Goal: Task Accomplishment & Management: Manage account settings

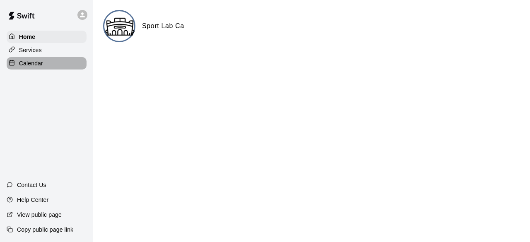
click at [29, 67] on p "Calendar" at bounding box center [31, 63] width 24 height 8
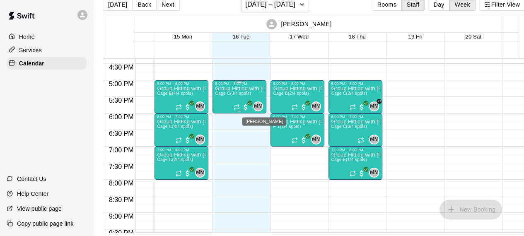
click at [256, 102] on span "MM" at bounding box center [258, 106] width 9 height 8
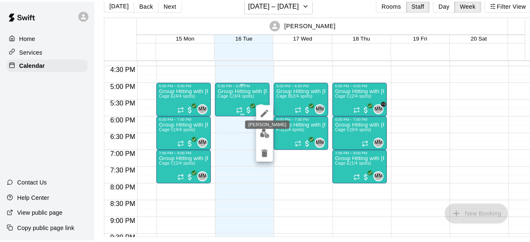
scroll to position [13, 0]
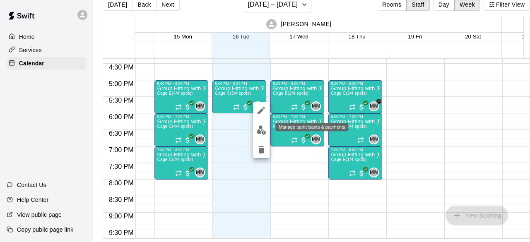
click at [261, 126] on img "edit" at bounding box center [262, 131] width 10 height 10
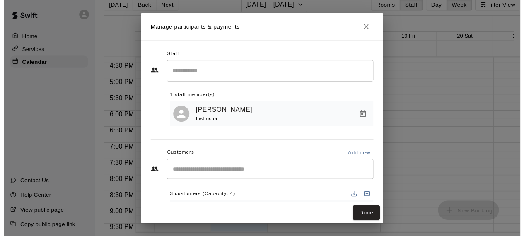
scroll to position [75, 0]
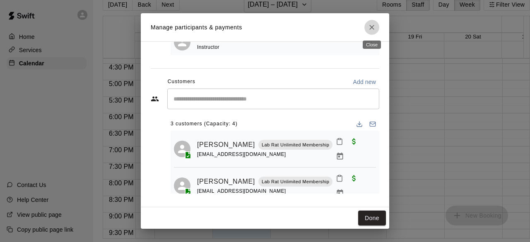
click at [372, 32] on button "Close" at bounding box center [372, 27] width 15 height 15
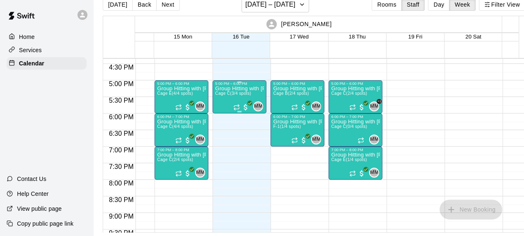
drag, startPoint x: 381, startPoint y: 65, endPoint x: 255, endPoint y: 106, distance: 132.0
click at [255, 106] on span "MM" at bounding box center [258, 106] width 9 height 8
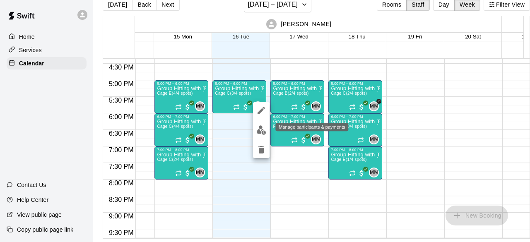
click at [263, 130] on img "edit" at bounding box center [262, 131] width 10 height 10
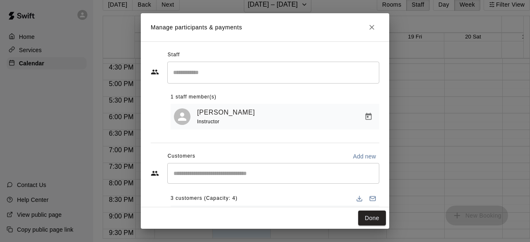
drag, startPoint x: 374, startPoint y: -1, endPoint x: 361, endPoint y: -2, distance: 13.7
click at [361, 0] on html "Home Services Calendar Contact Us Help Center View public page Copy public page…" at bounding box center [265, 115] width 530 height 256
click at [373, 29] on icon "Close" at bounding box center [372, 27] width 8 height 8
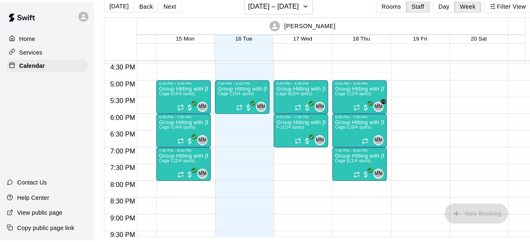
scroll to position [540, 39]
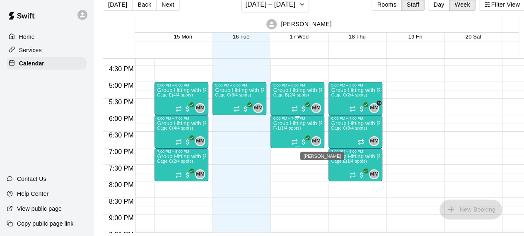
click at [316, 139] on span "MM" at bounding box center [316, 141] width 9 height 8
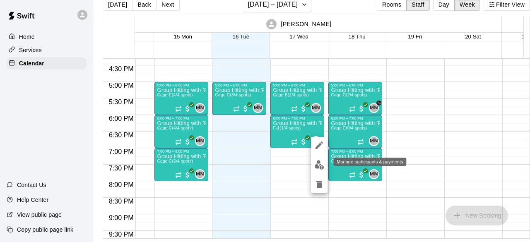
click at [323, 168] on img "edit" at bounding box center [320, 165] width 10 height 10
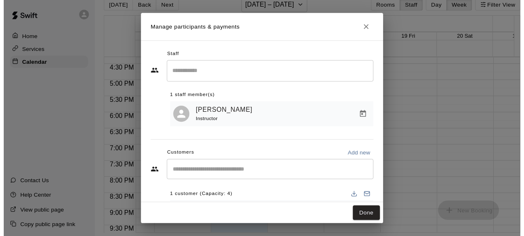
scroll to position [40, 0]
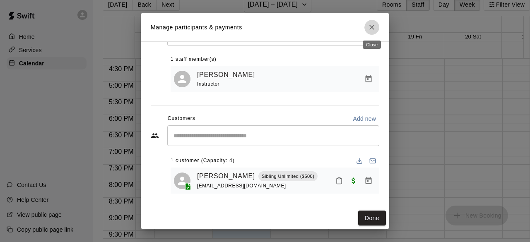
click at [372, 24] on icon "Close" at bounding box center [372, 27] width 8 height 8
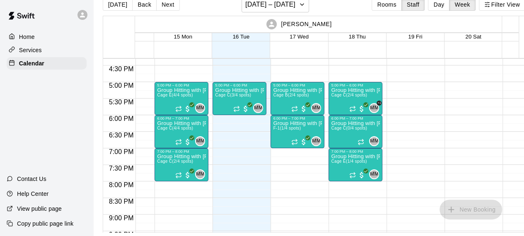
click at [35, 50] on p "Services" at bounding box center [30, 50] width 23 height 8
